Goal: Download file/media

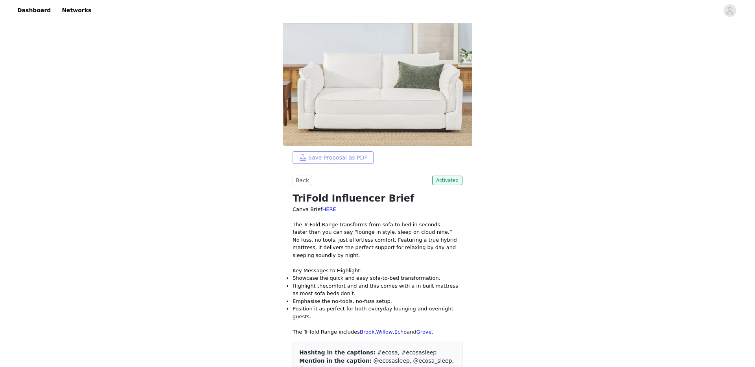
click at [327, 157] on button "Save Proposal as PDF" at bounding box center [333, 157] width 81 height 13
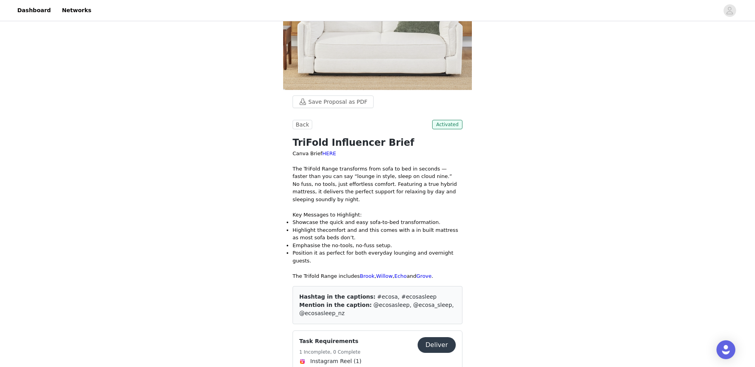
scroll to position [56, 0]
click at [323, 153] on link "HERE" at bounding box center [329, 153] width 14 height 6
click at [315, 99] on button "Save Proposal as PDF" at bounding box center [333, 101] width 81 height 13
